Goal: Task Accomplishment & Management: Manage account settings

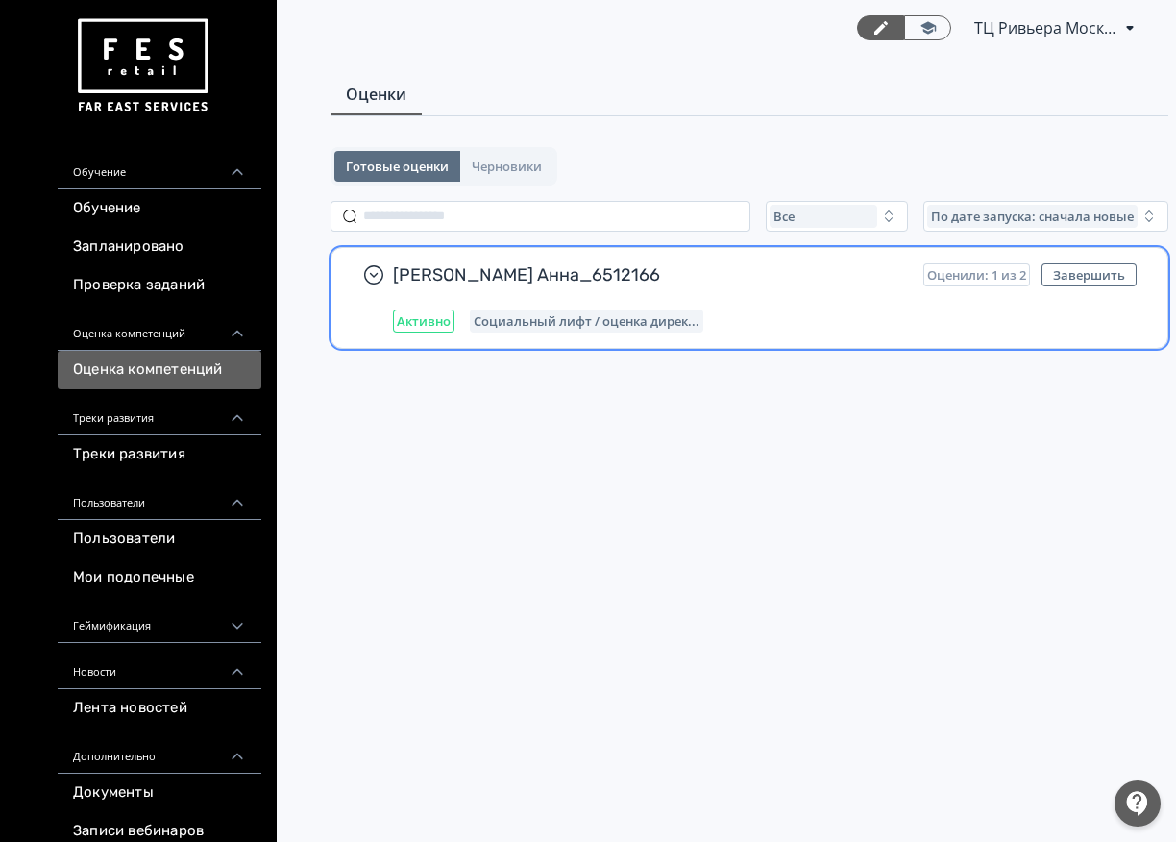
click at [708, 290] on div "[PERSON_NAME] Анна_6512166 Оценили: 1 из 2 Завершить Активно Социальный лифт / …" at bounding box center [765, 297] width 744 height 69
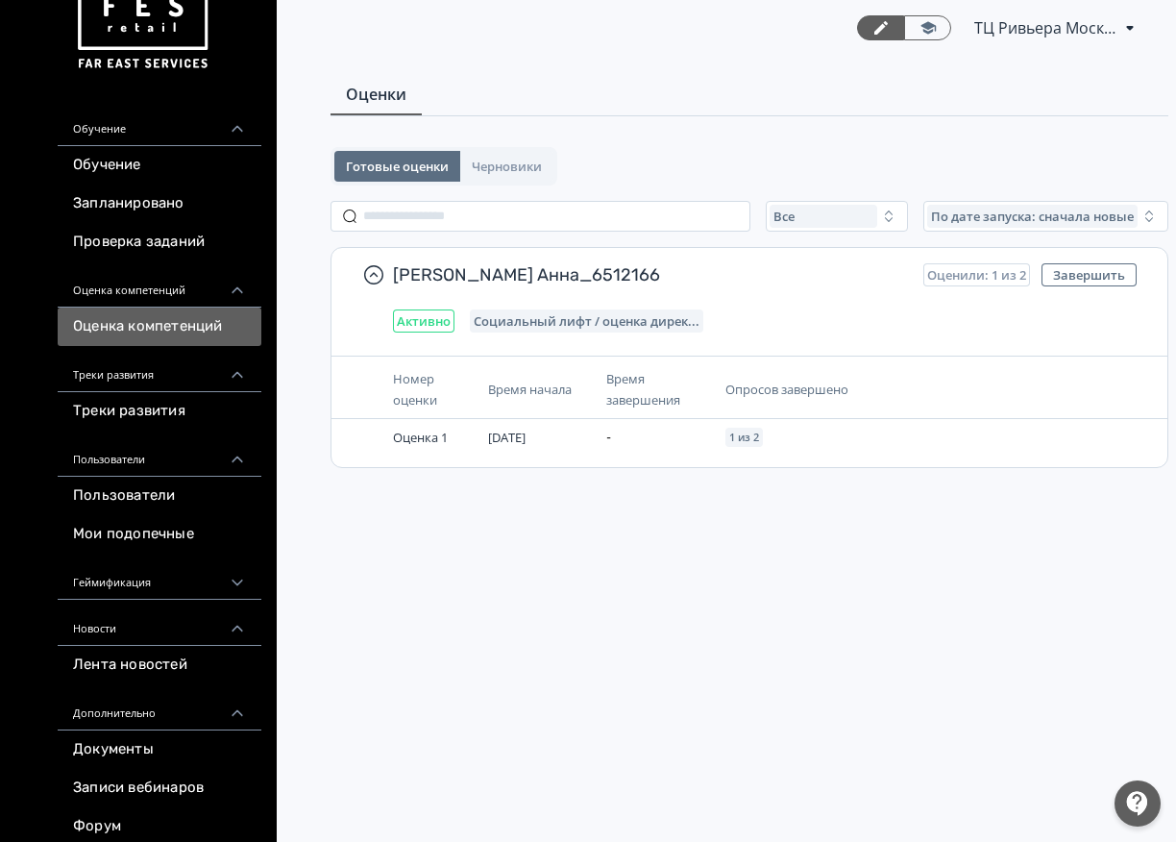
scroll to position [96, 0]
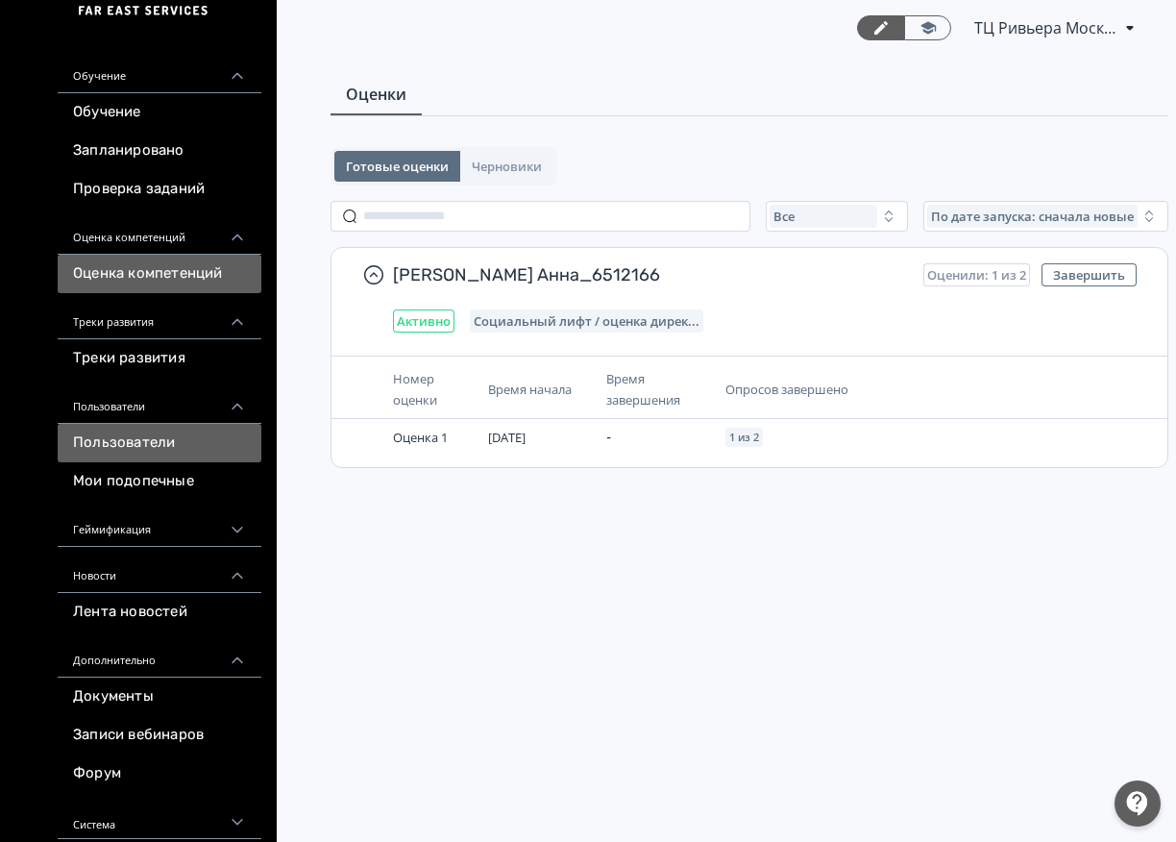
click at [141, 441] on link "Пользователи" at bounding box center [160, 443] width 204 height 38
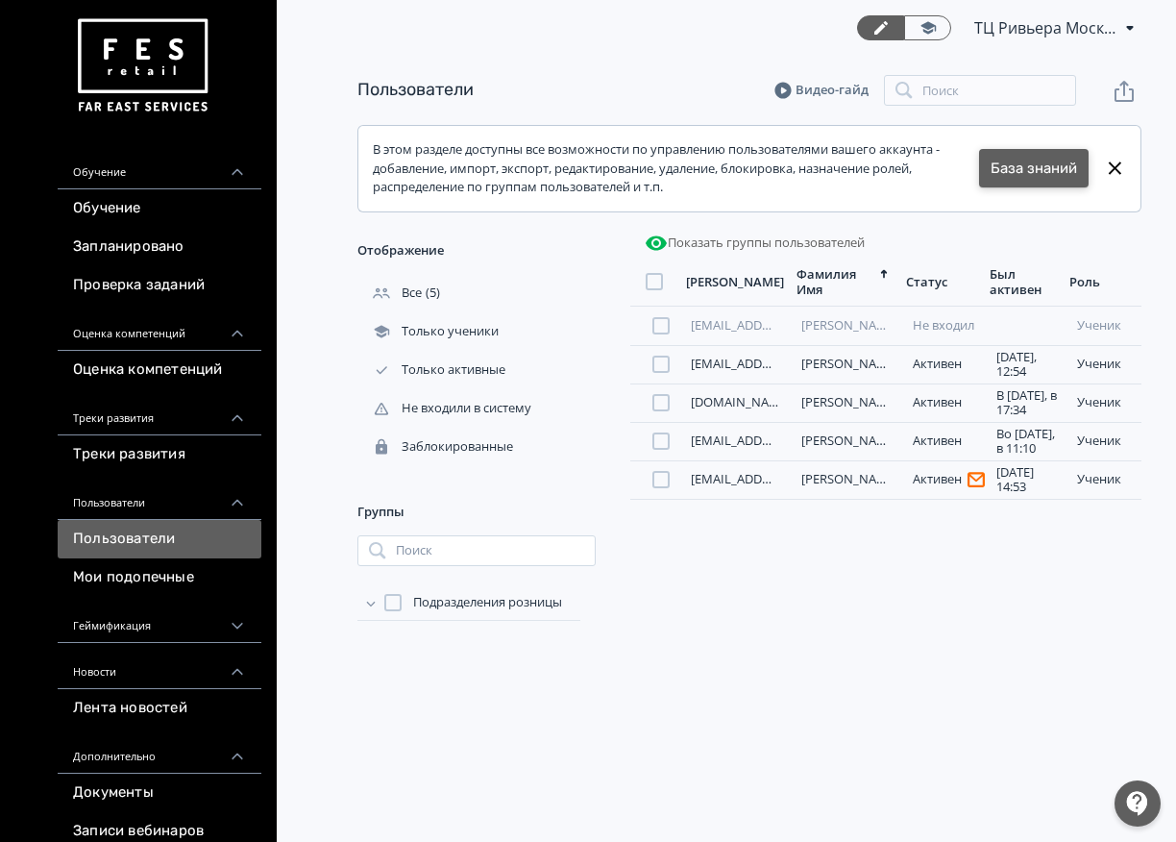
click at [1020, 165] on link "База знаний" at bounding box center [1034, 169] width 86 height 22
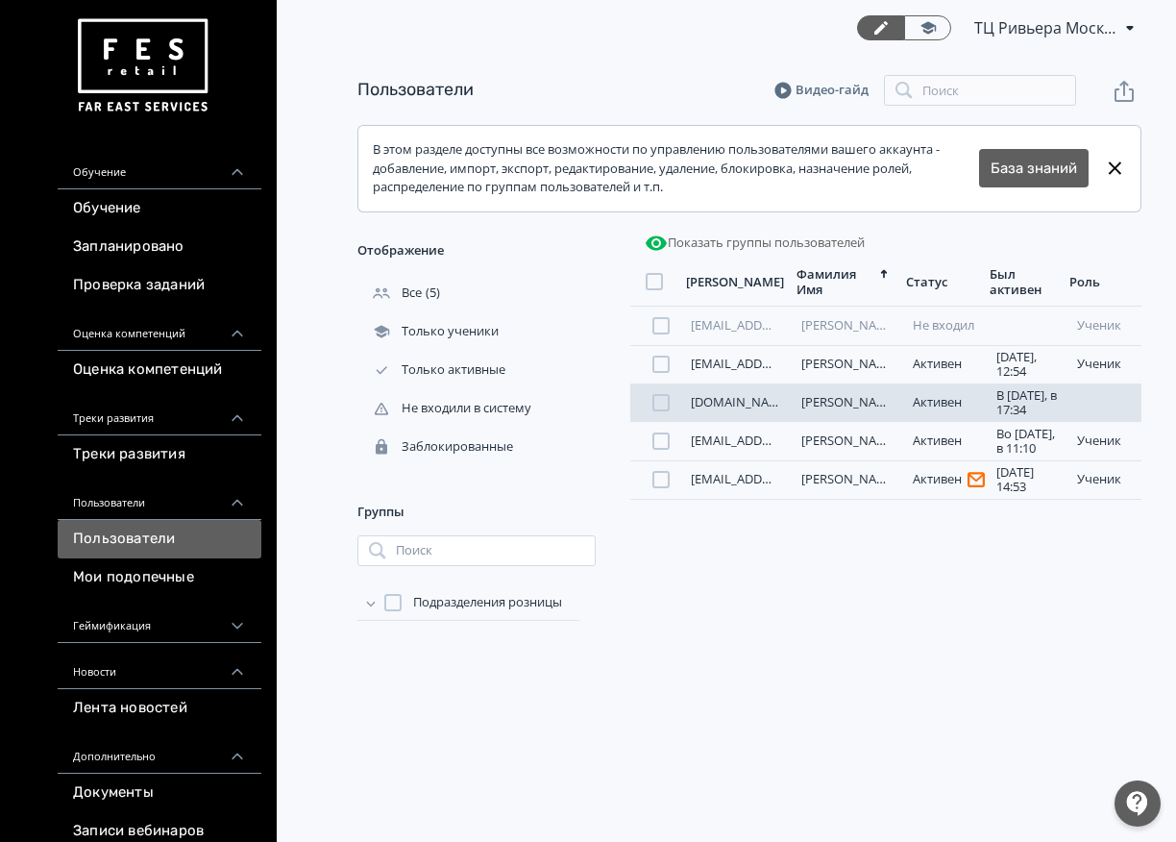
click at [758, 404] on link "[DOMAIN_NAME][EMAIL_ADDRESS][DOMAIN_NAME]" at bounding box center [842, 401] width 303 height 17
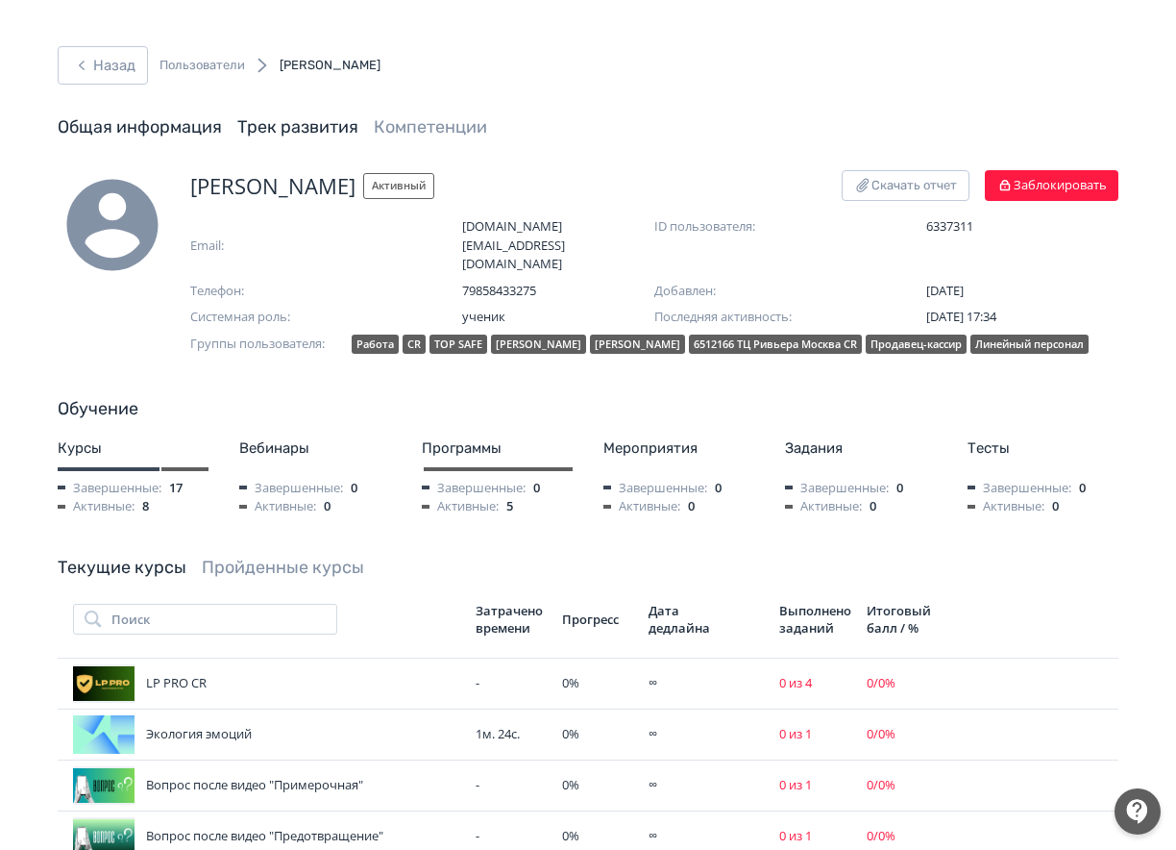
click at [281, 132] on link "Трек развития" at bounding box center [297, 126] width 121 height 21
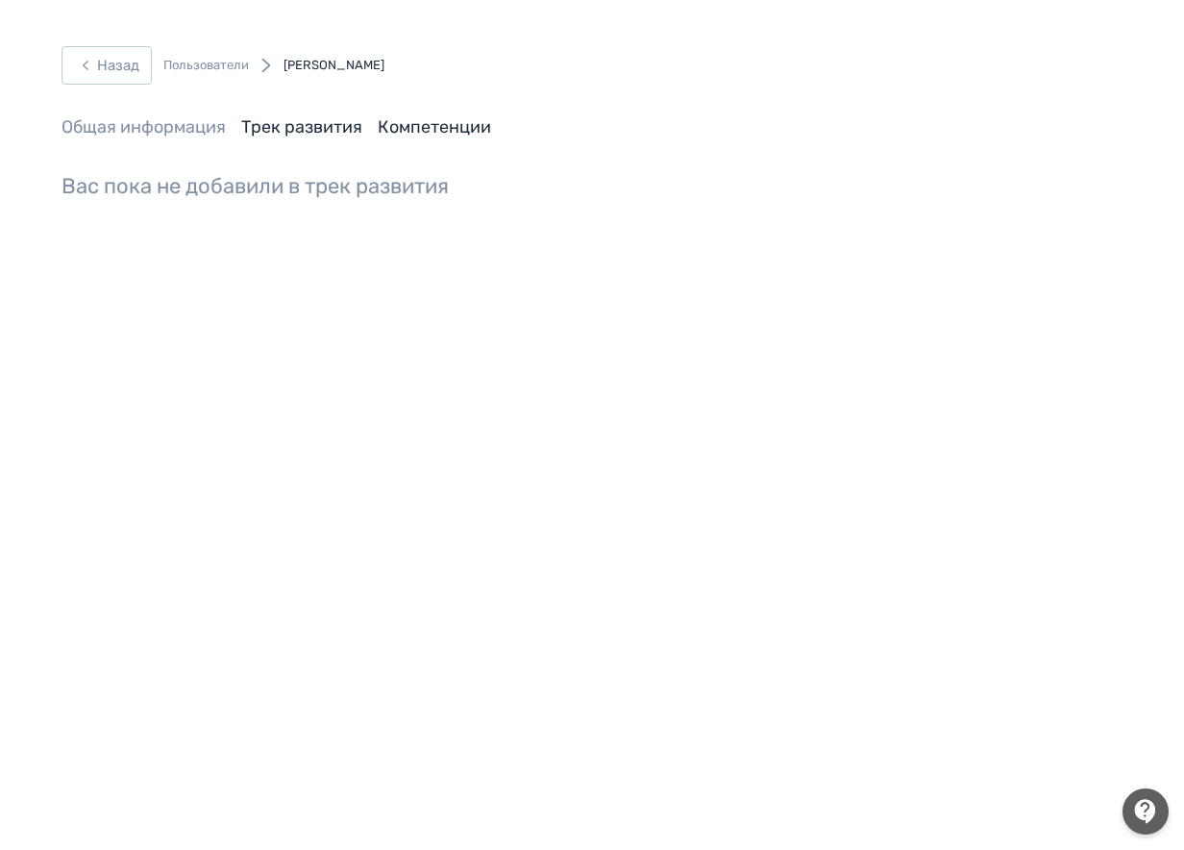
click at [442, 133] on link "Компетенции" at bounding box center [434, 126] width 113 height 21
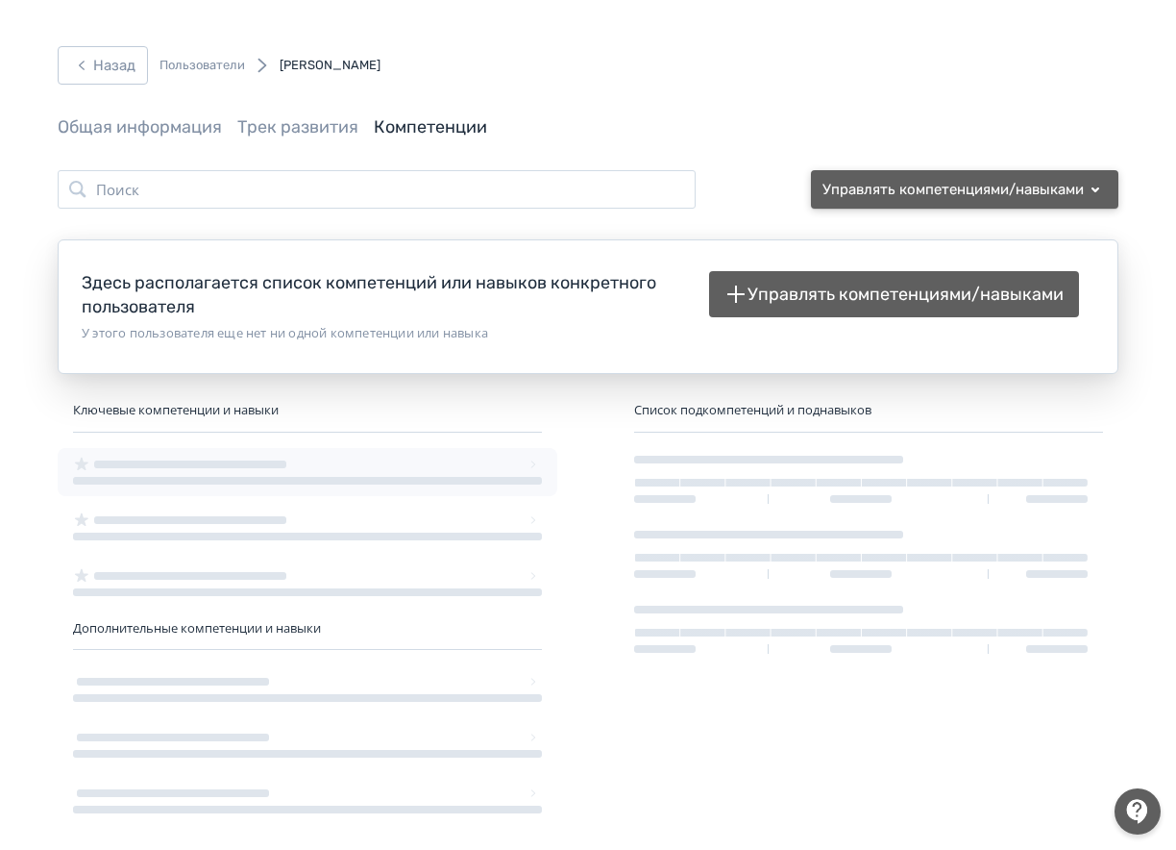
click at [1073, 181] on button "Управлять компетенциями/навыками" at bounding box center [965, 189] width 308 height 38
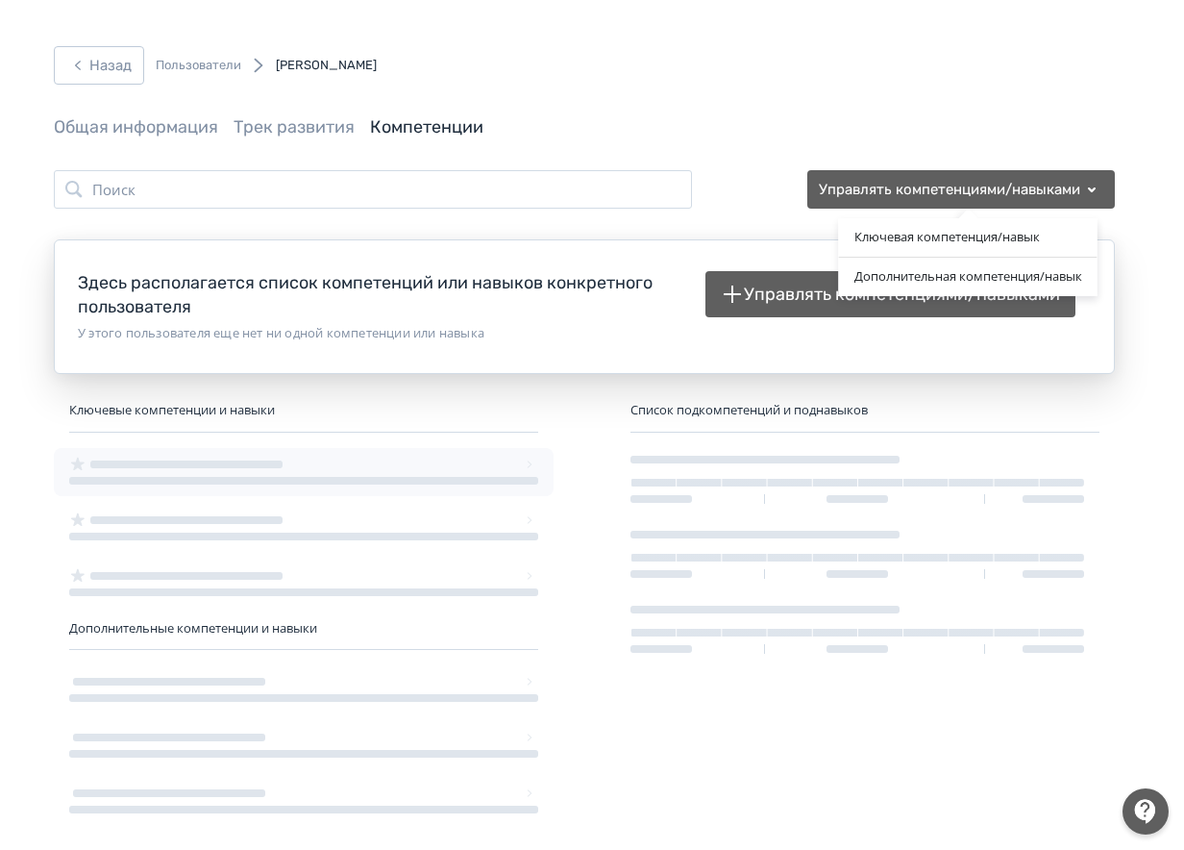
click at [758, 286] on div "Ключевая компетенция/навык Дополнительная компетенция/навык" at bounding box center [592, 425] width 1184 height 850
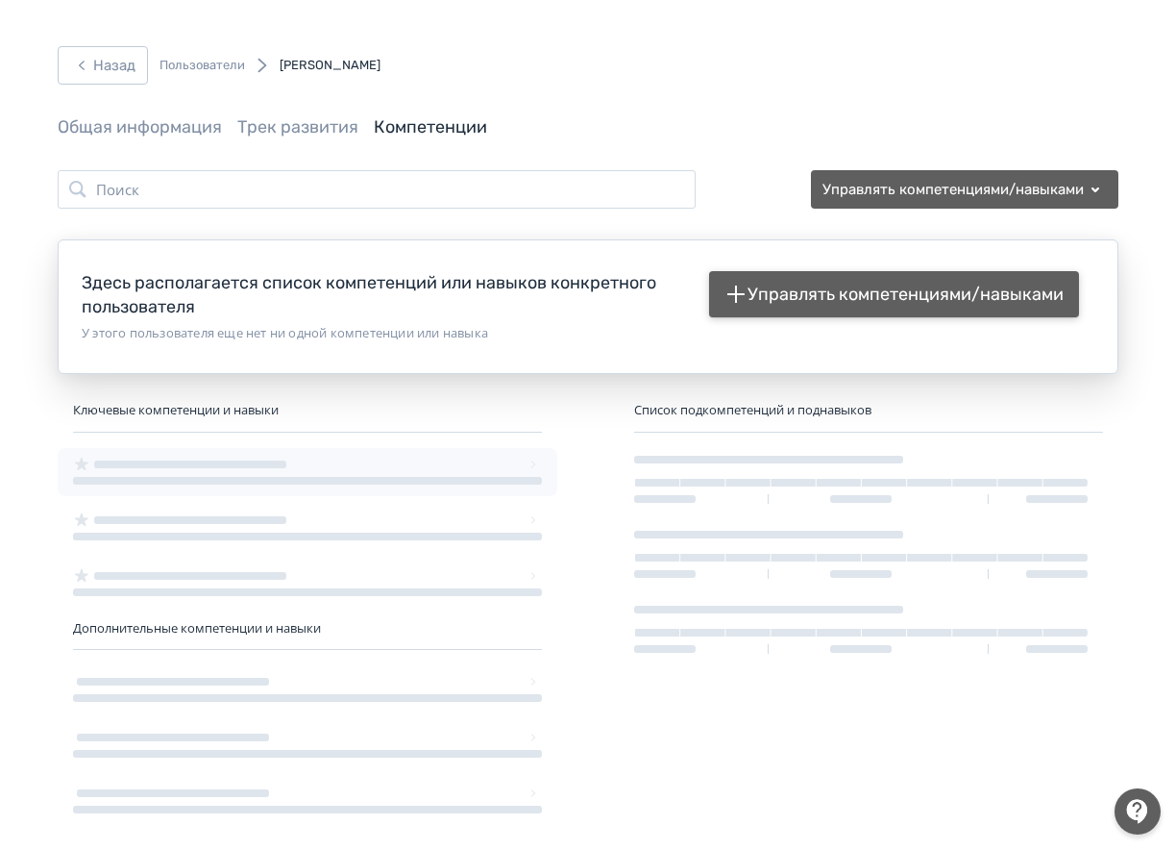
click at [788, 294] on button "Управлять компетенциями/навыками" at bounding box center [894, 294] width 370 height 46
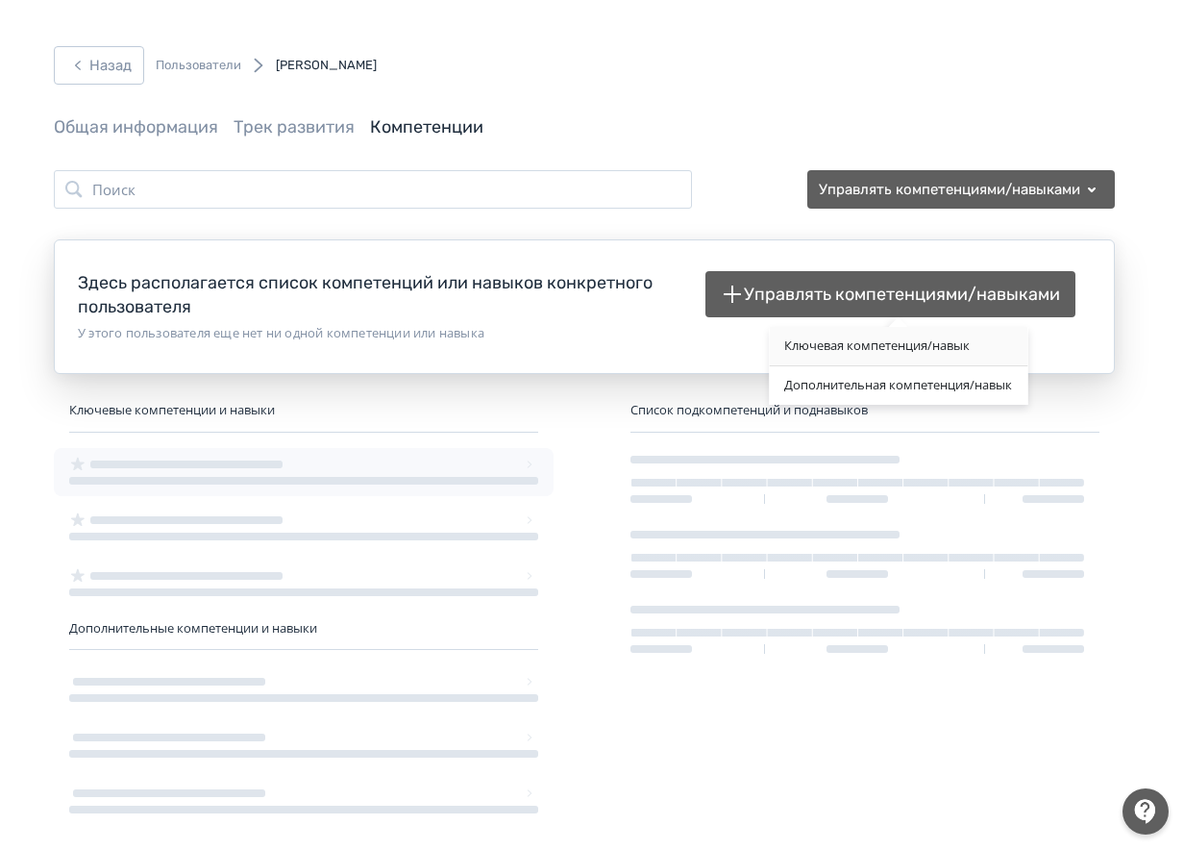
click at [893, 337] on div "Ключевая компетенция/навык" at bounding box center [898, 346] width 259 height 38
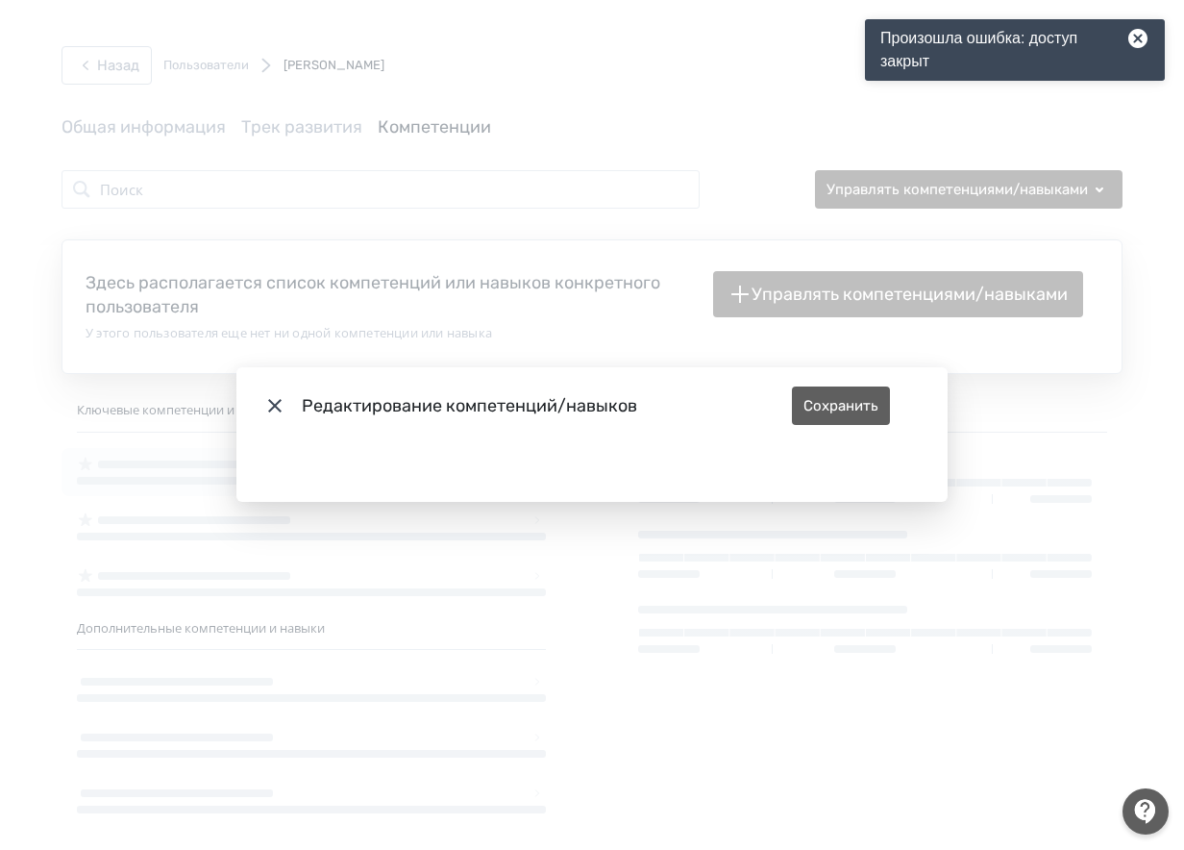
click at [283, 412] on icon "Modal" at bounding box center [274, 405] width 23 height 23
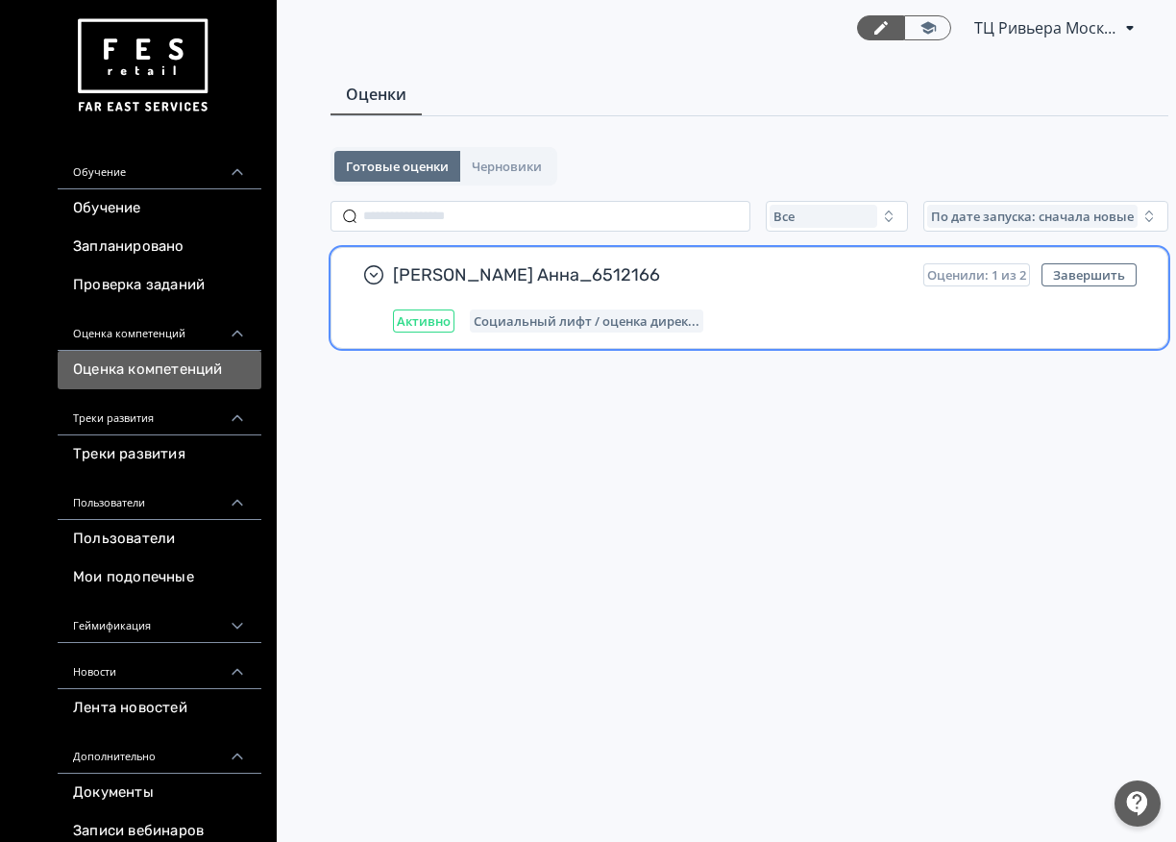
click at [553, 290] on div "[PERSON_NAME] Анна_6512166 Оценили: 1 из 2 Завершить Активно Социальный лифт / …" at bounding box center [765, 297] width 744 height 69
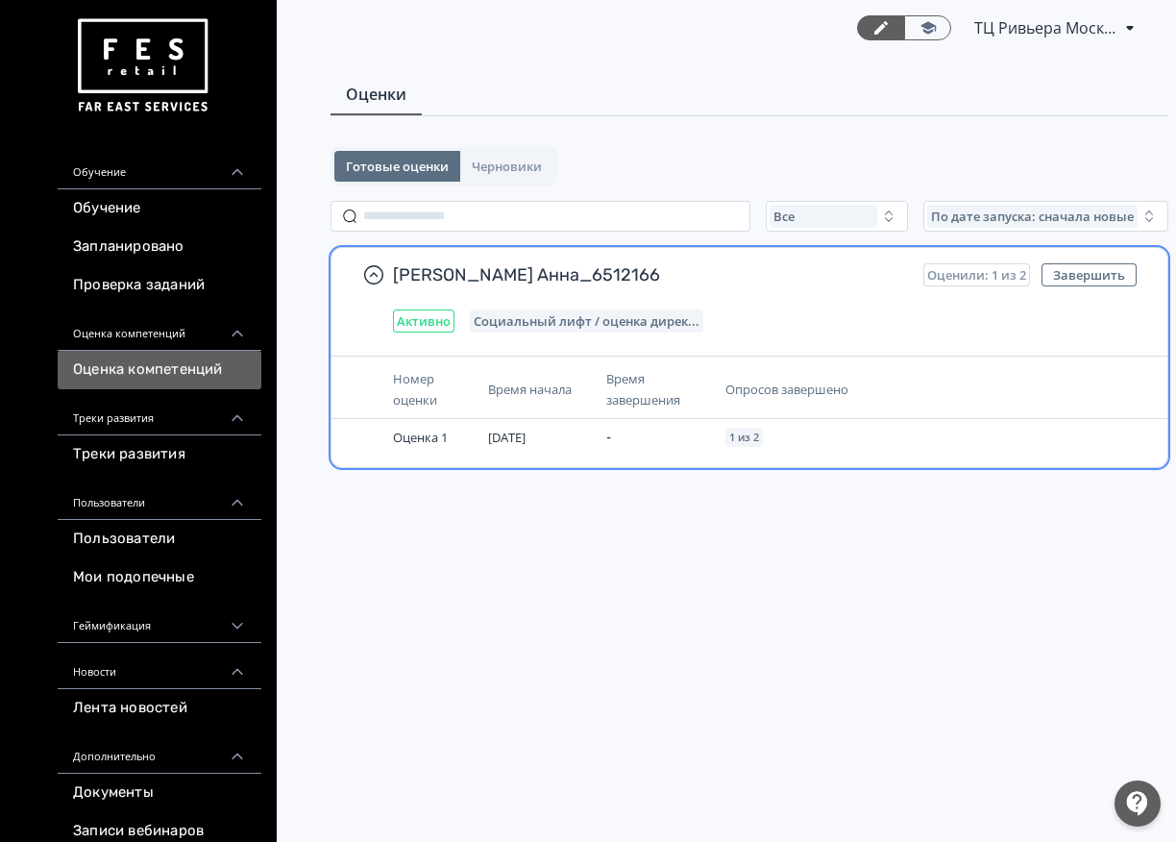
click at [522, 382] on span "Время начала" at bounding box center [530, 389] width 84 height 17
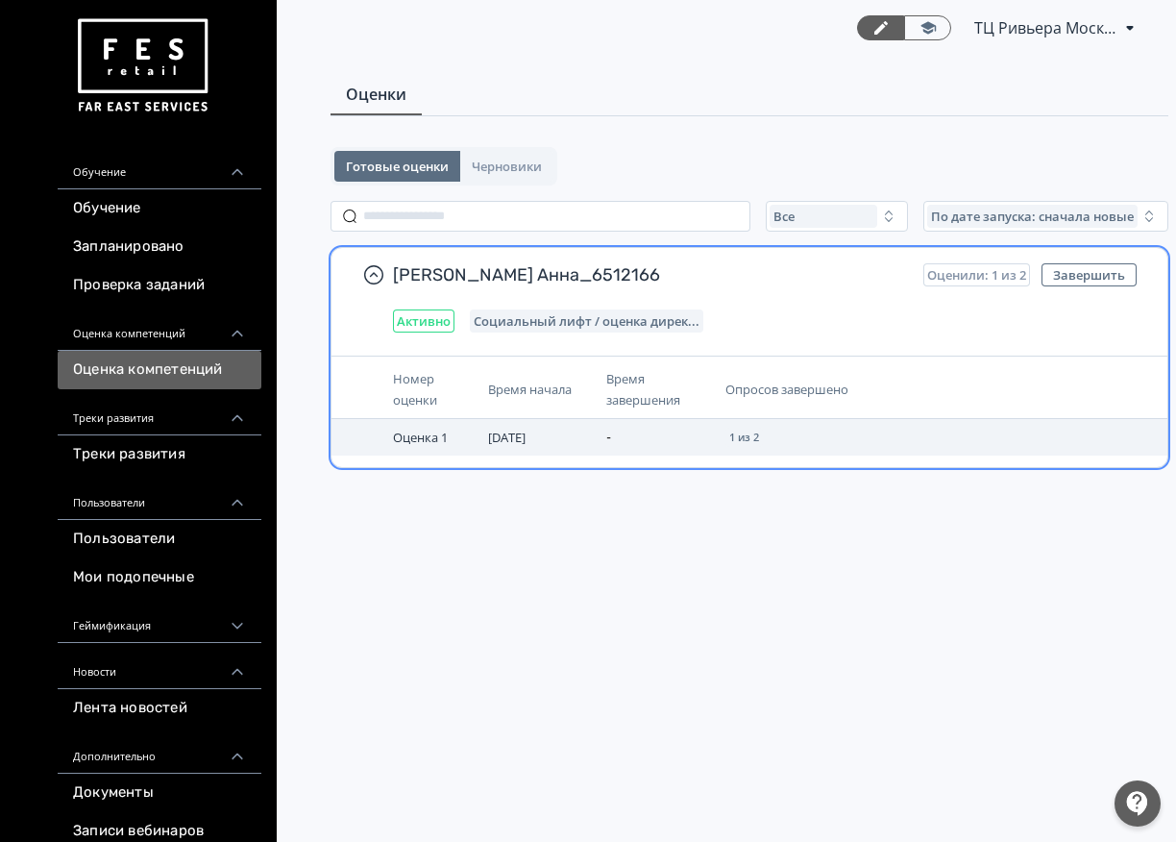
click at [526, 437] on span "[DATE]" at bounding box center [506, 437] width 37 height 17
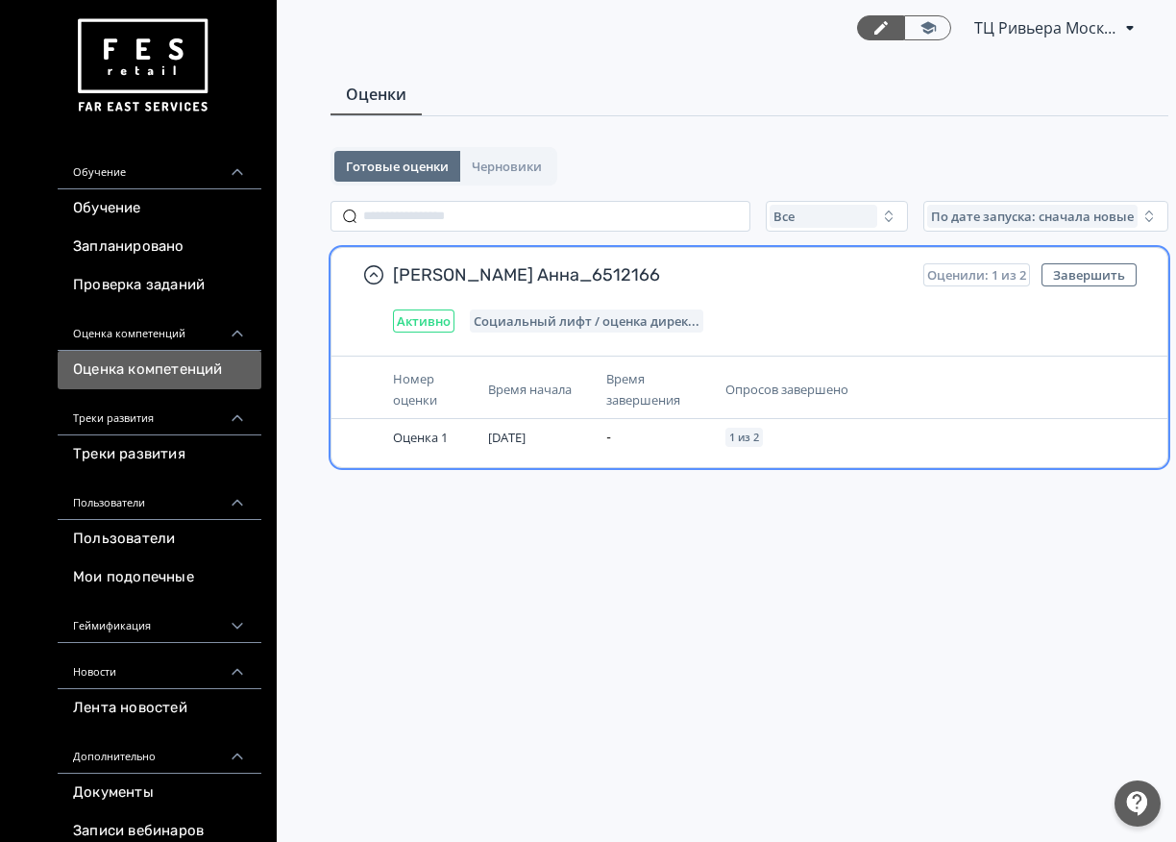
click at [735, 391] on span "Опросов завершено" at bounding box center [787, 389] width 123 height 17
click at [737, 389] on span "Опросов завершено" at bounding box center [787, 389] width 123 height 17
click at [880, 393] on div "Опросов завершено" at bounding box center [856, 389] width 260 height 21
click at [535, 320] on span "Социальный лифт / оценка дирек..." at bounding box center [587, 320] width 226 height 15
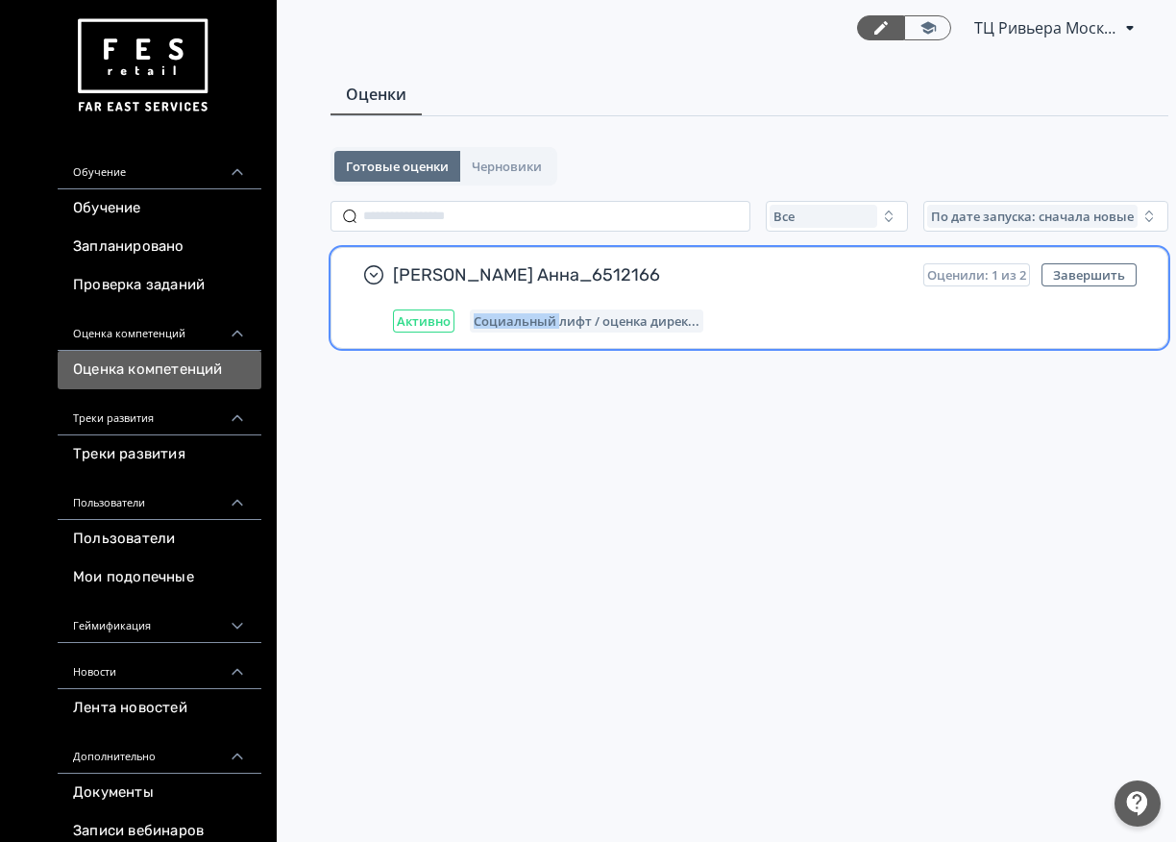
click at [535, 320] on span "Социальный лифт / оценка дирек..." at bounding box center [587, 320] width 226 height 15
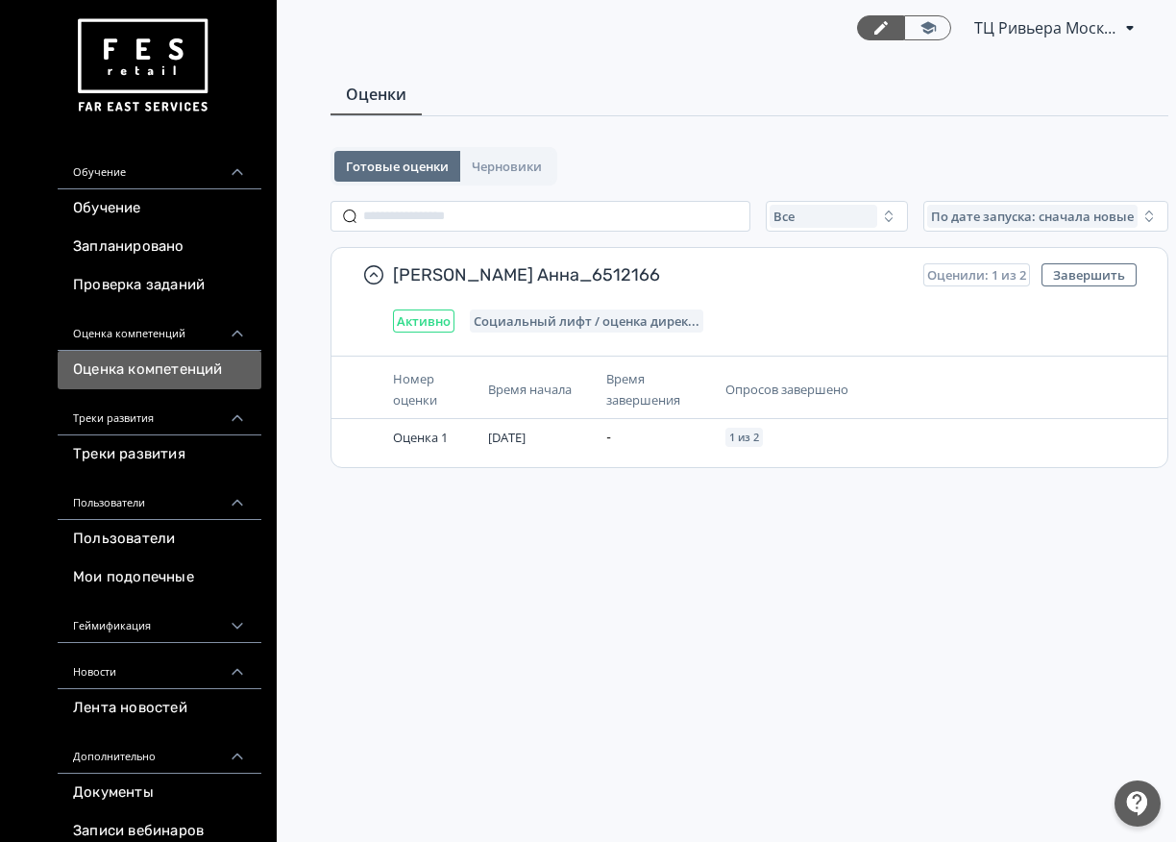
click at [613, 490] on div "Готовые оценки Черновики Все По дате запуска: сначала новые Гайгерова Анна_6512…" at bounding box center [749, 331] width 899 height 369
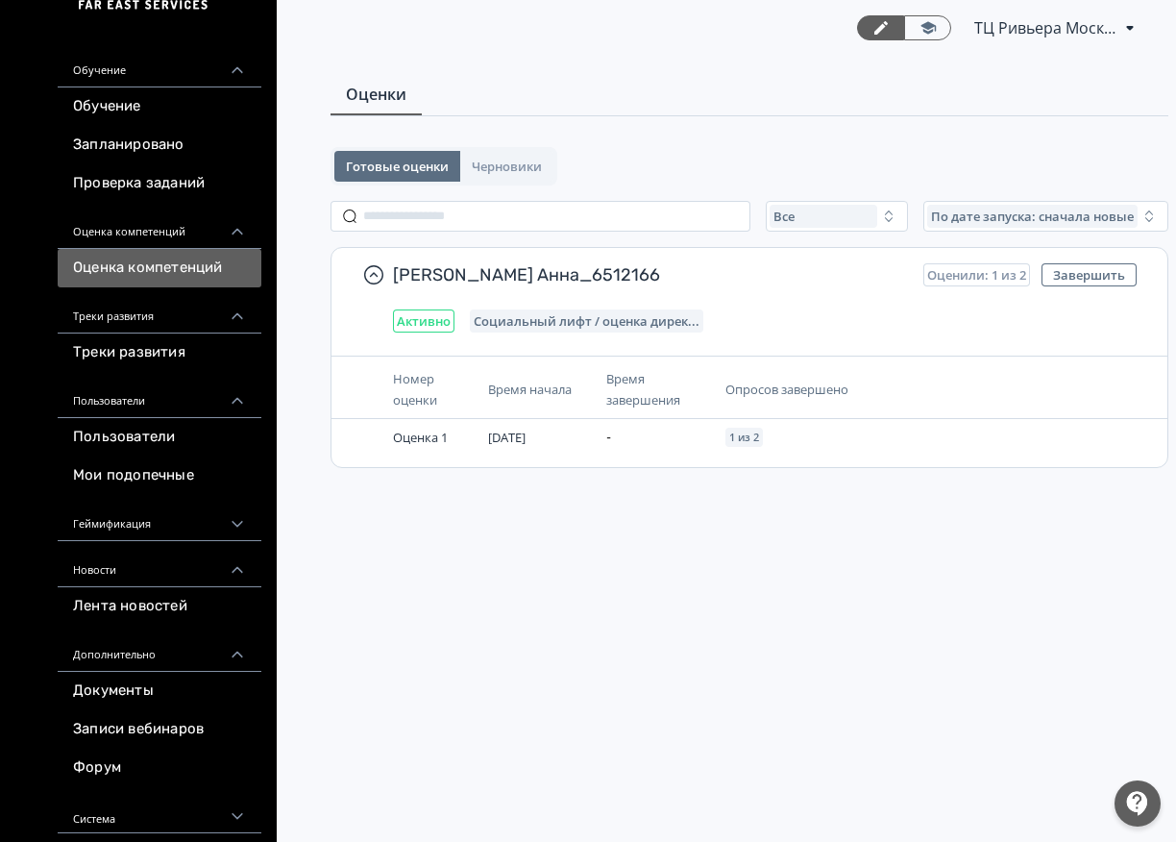
scroll to position [105, 0]
